Goal: Information Seeking & Learning: Compare options

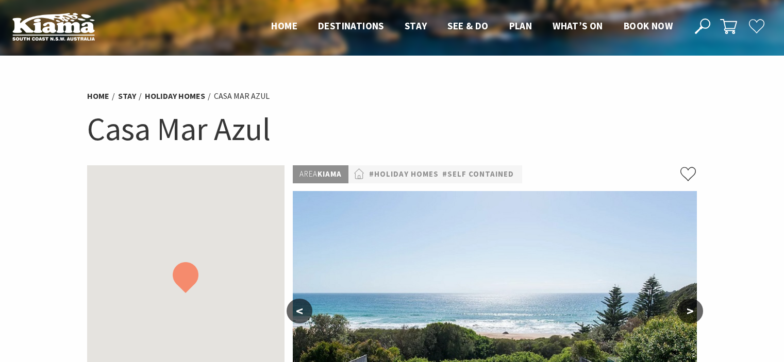
scroll to position [144, 0]
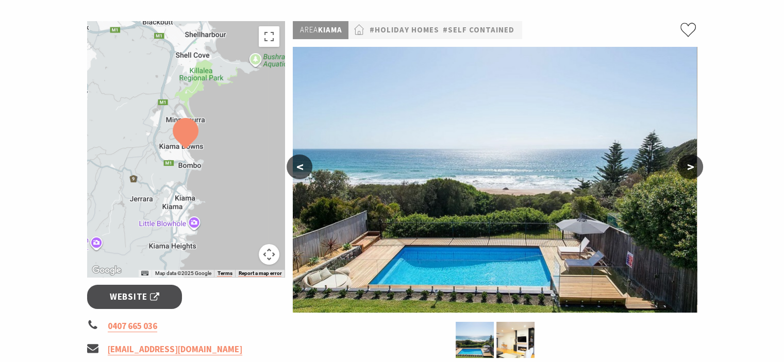
click at [685, 162] on button ">" at bounding box center [690, 167] width 26 height 25
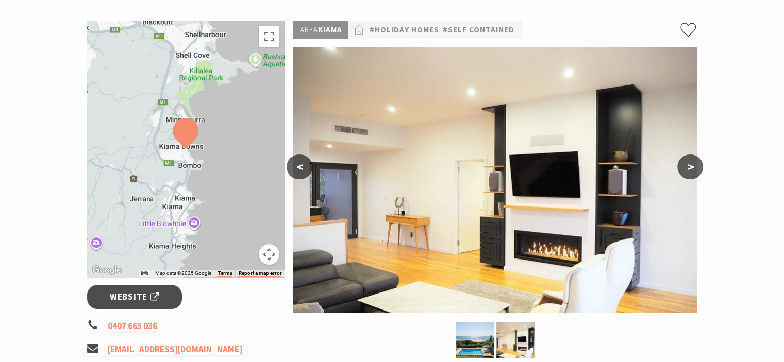
click at [685, 162] on button ">" at bounding box center [690, 167] width 26 height 25
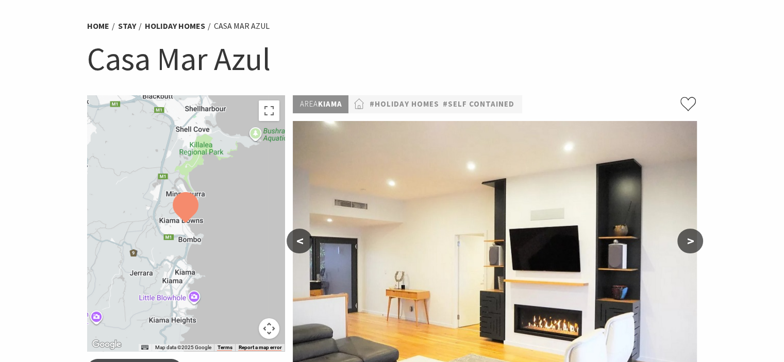
scroll to position [0, 0]
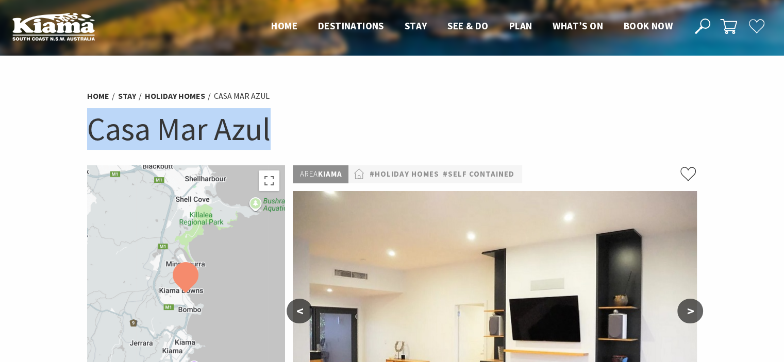
drag, startPoint x: 274, startPoint y: 136, endPoint x: 94, endPoint y: 132, distance: 179.3
click at [94, 132] on h1 "Casa Mar Azul" at bounding box center [392, 129] width 610 height 42
copy h1 "Casa Mar Azul"
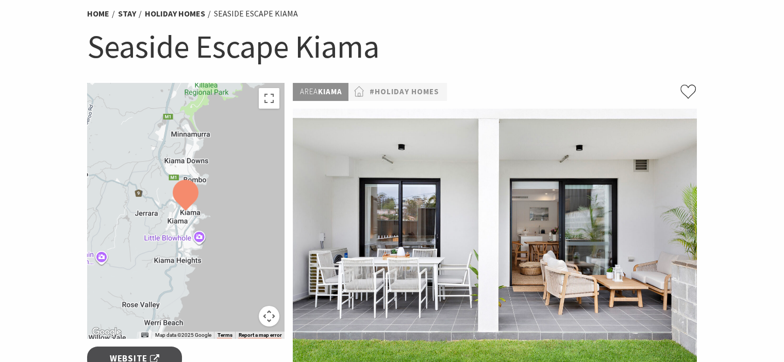
scroll to position [62, 0]
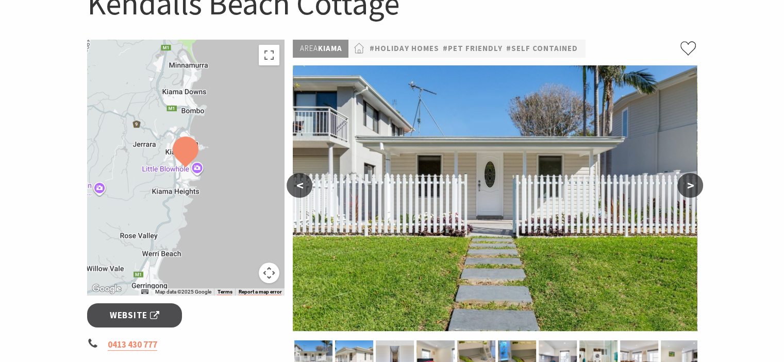
scroll to position [124, 0]
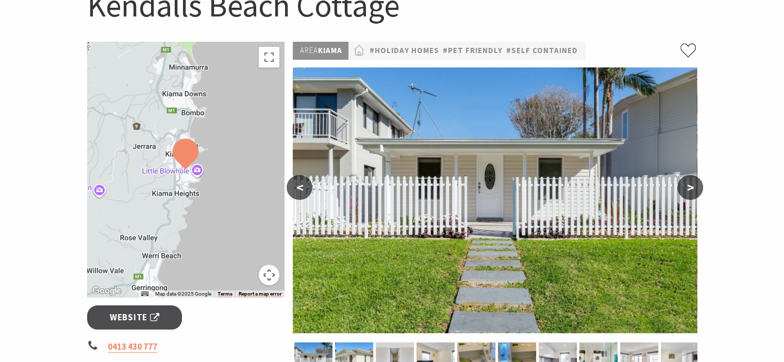
click at [687, 194] on button ">" at bounding box center [690, 187] width 26 height 25
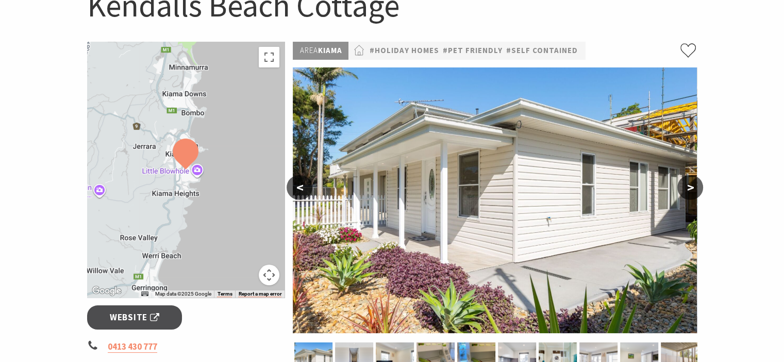
click at [687, 194] on button ">" at bounding box center [690, 187] width 26 height 25
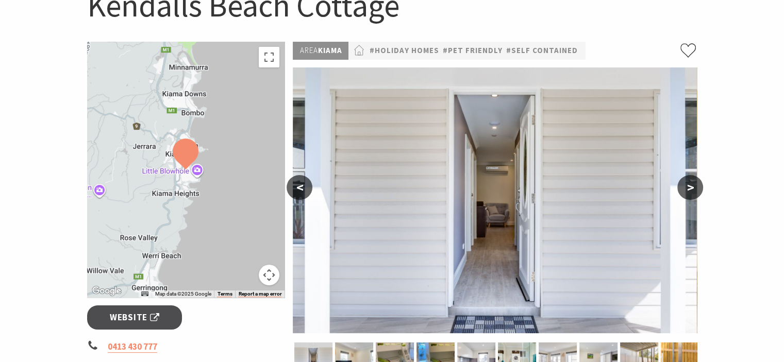
click at [687, 194] on button ">" at bounding box center [690, 187] width 26 height 25
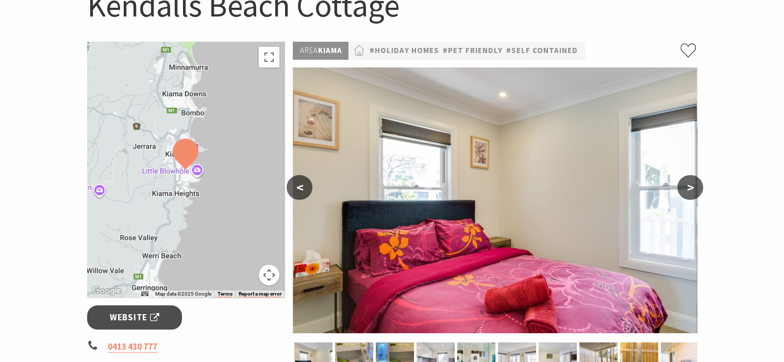
click at [687, 194] on button ">" at bounding box center [690, 187] width 26 height 25
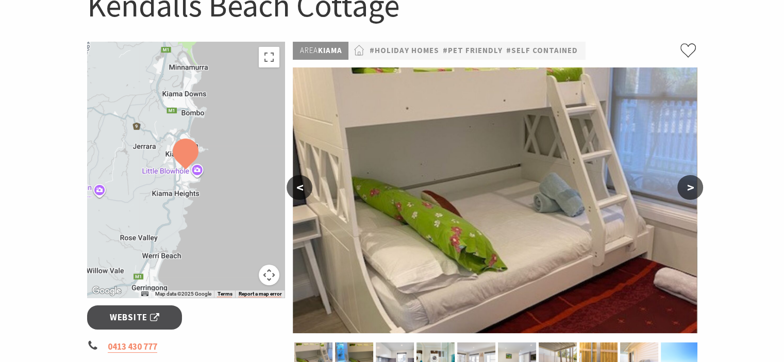
click at [687, 194] on button ">" at bounding box center [690, 187] width 26 height 25
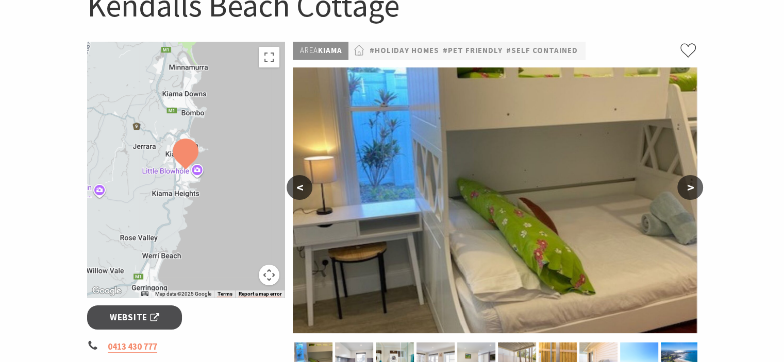
click at [687, 194] on button ">" at bounding box center [690, 187] width 26 height 25
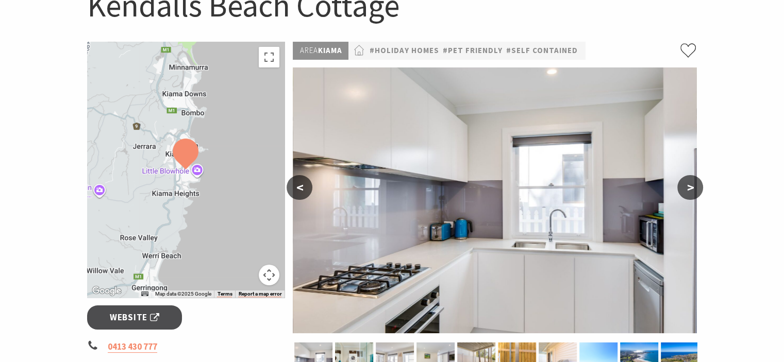
click at [687, 194] on button ">" at bounding box center [690, 187] width 26 height 25
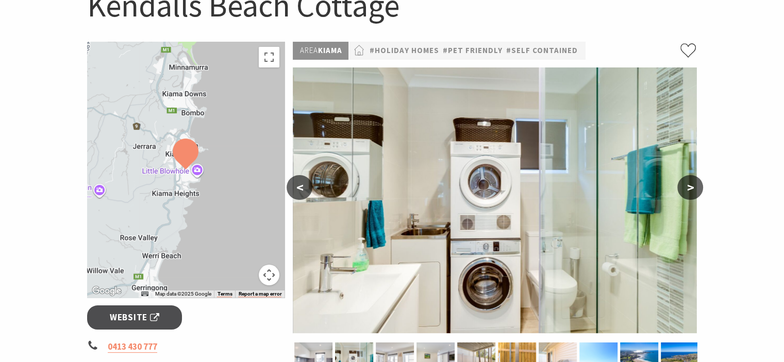
click at [687, 194] on button ">" at bounding box center [690, 187] width 26 height 25
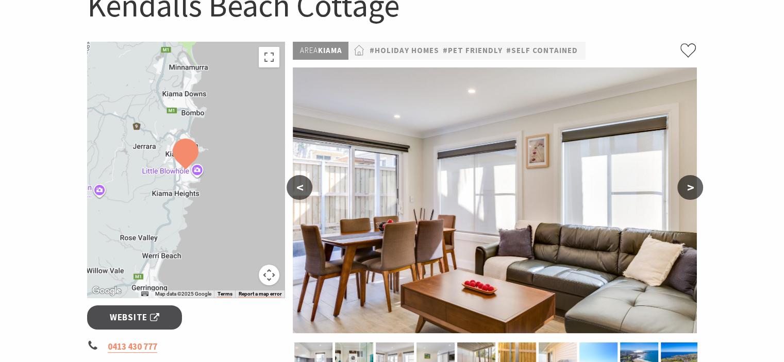
click at [687, 194] on button ">" at bounding box center [690, 187] width 26 height 25
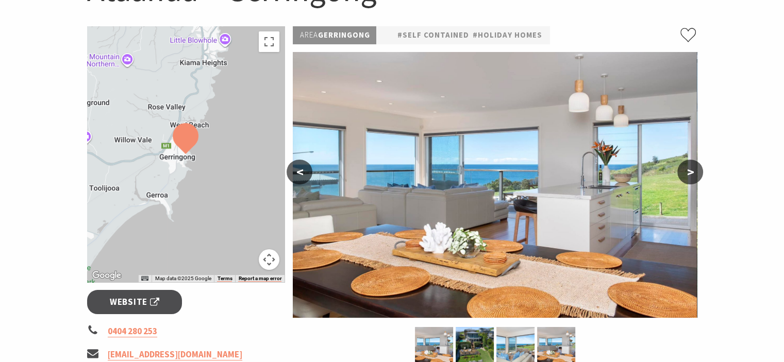
scroll to position [103, 0]
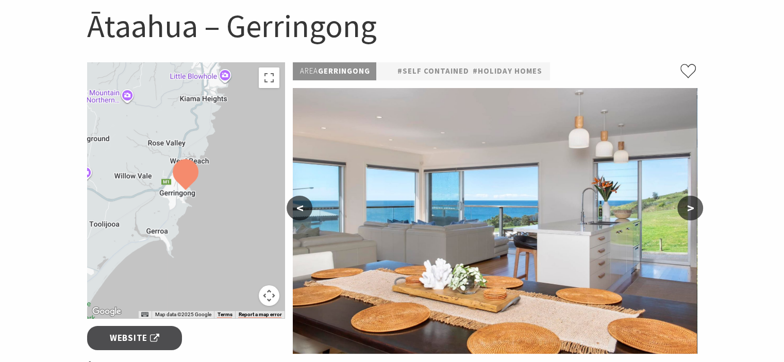
click at [687, 209] on button ">" at bounding box center [690, 208] width 26 height 25
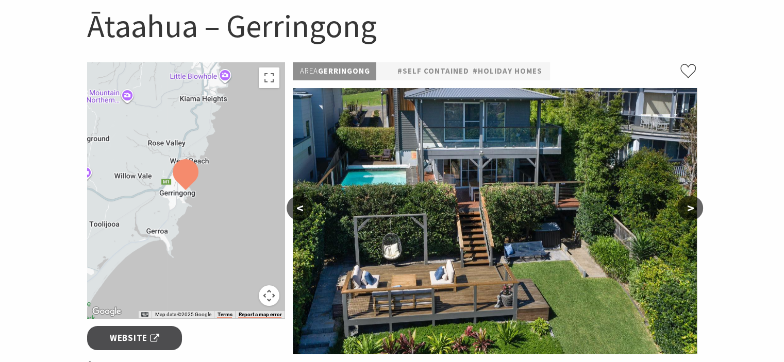
click at [687, 209] on button ">" at bounding box center [690, 208] width 26 height 25
